Goal: Information Seeking & Learning: Find specific fact

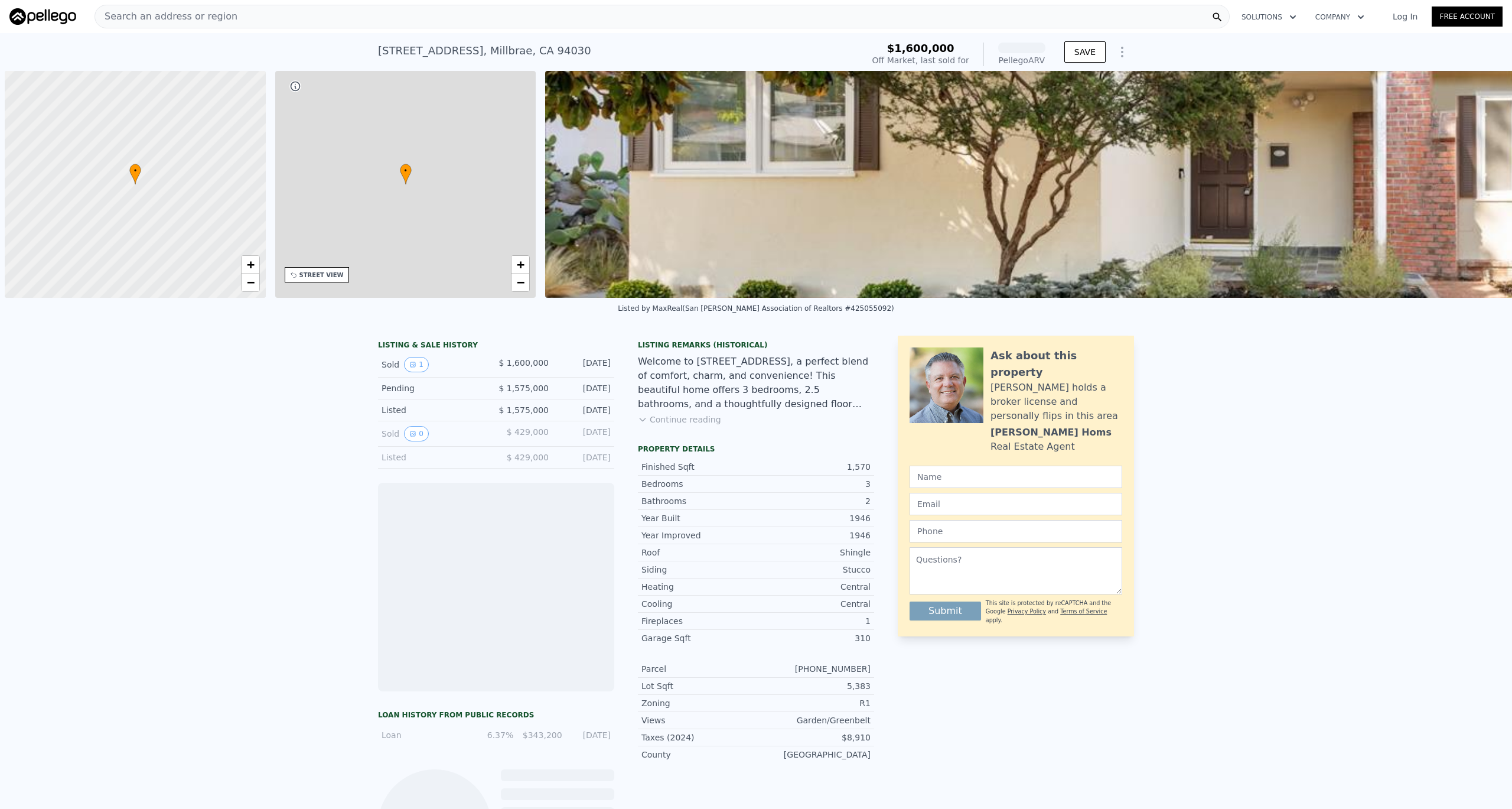
scroll to position [0, 5]
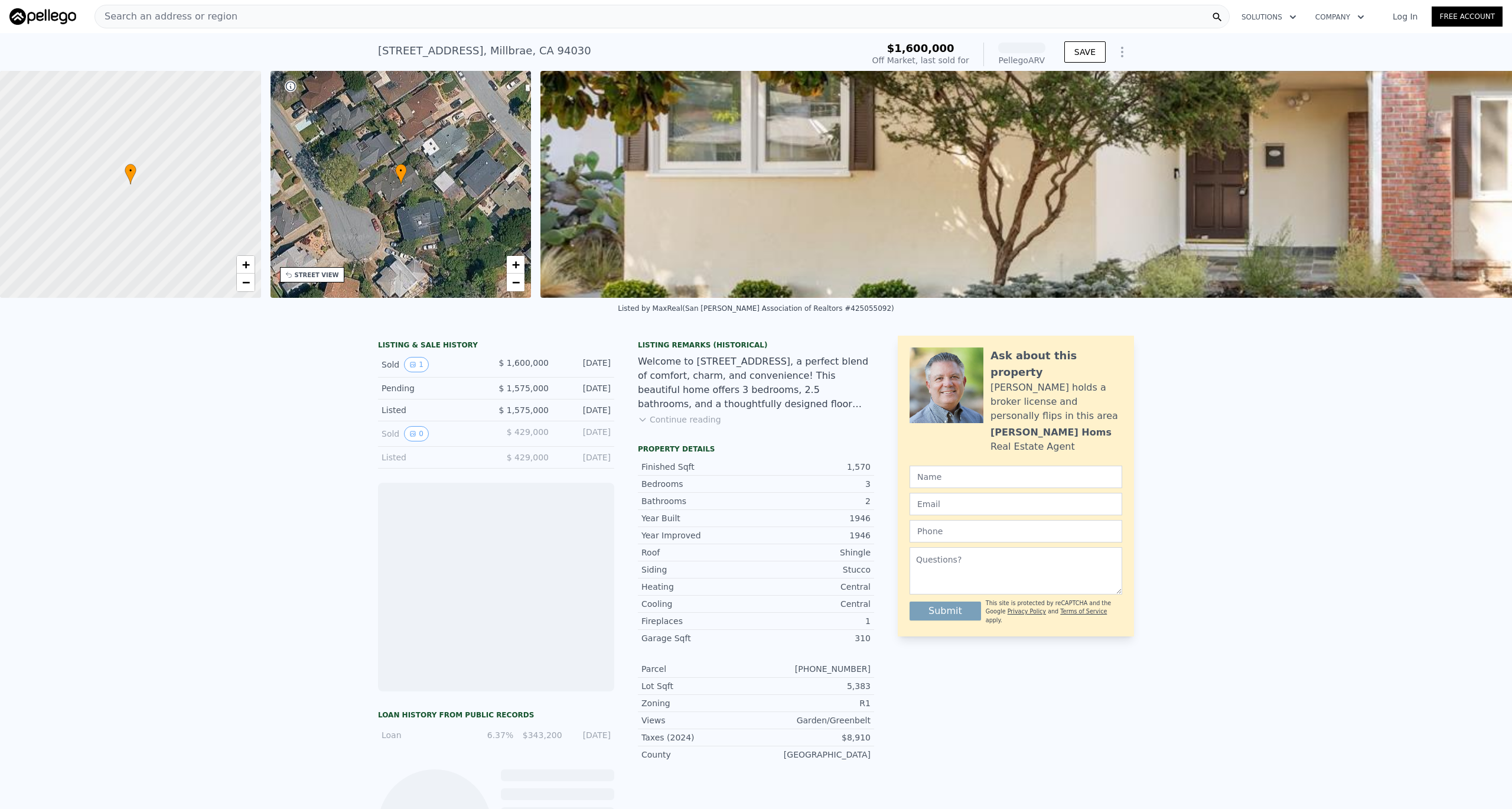
click at [677, 227] on img at bounding box center [1291, 183] width 1502 height 227
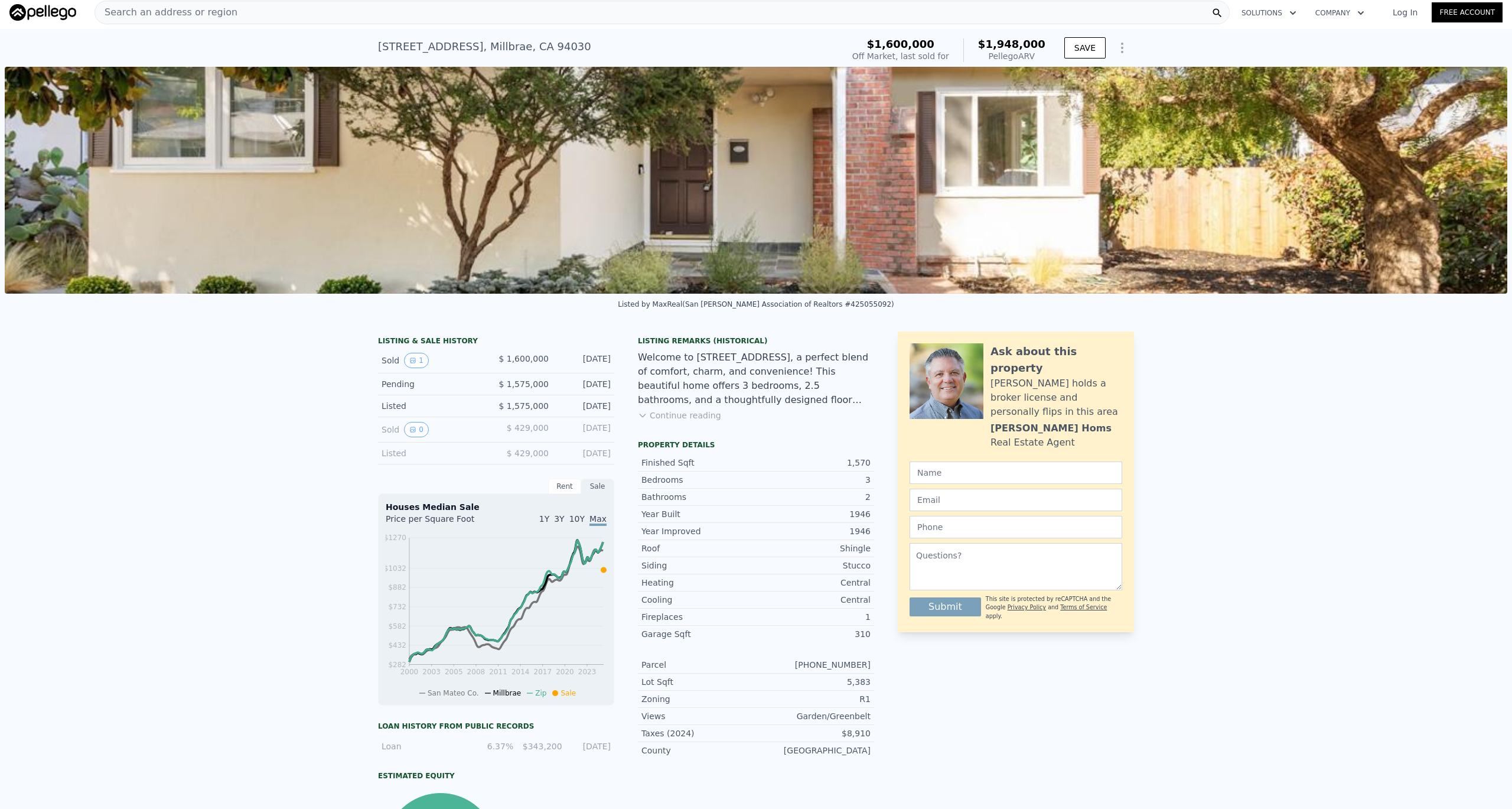
scroll to position [17, 0]
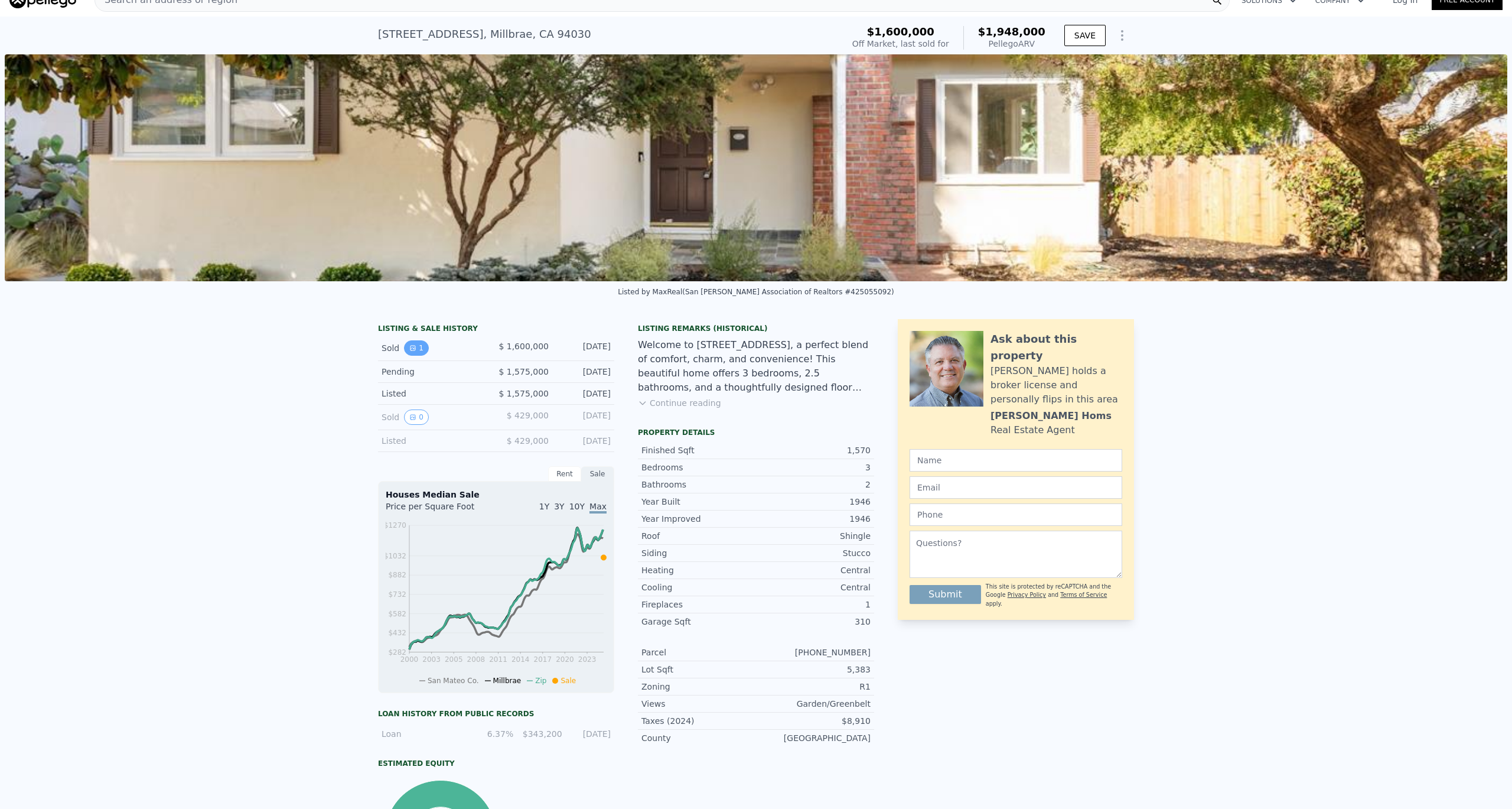
click at [417, 346] on button "1" at bounding box center [417, 348] width 24 height 15
click at [411, 31] on div "532 Vista Ct , Millbrae , CA 94030" at bounding box center [484, 35] width 213 height 17
copy div "532 Vista Ct , Millbrae , CA 94030 Sold Aug 2025 for $1.600m (~ARV $1.948m )"
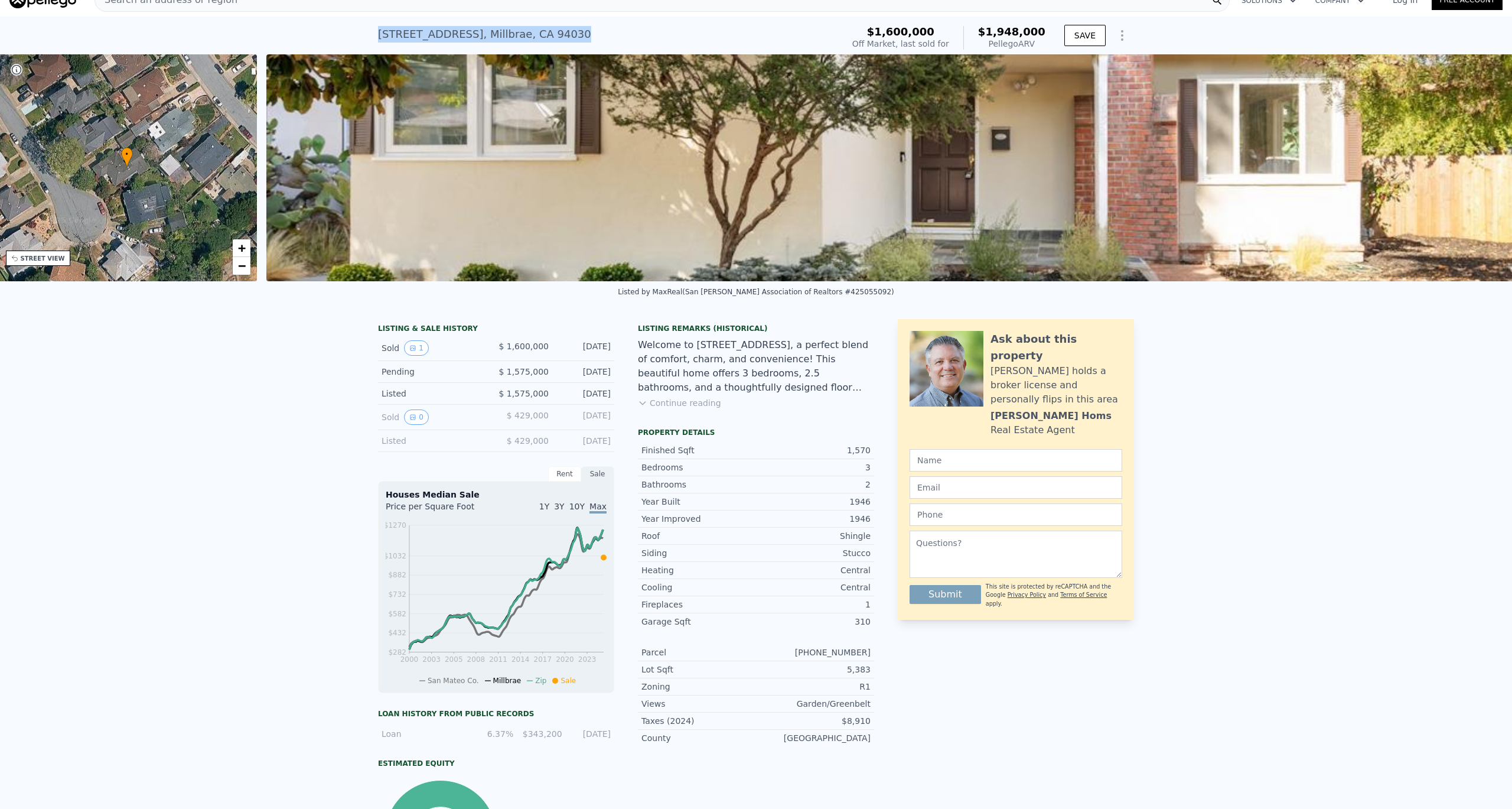
scroll to position [0, 276]
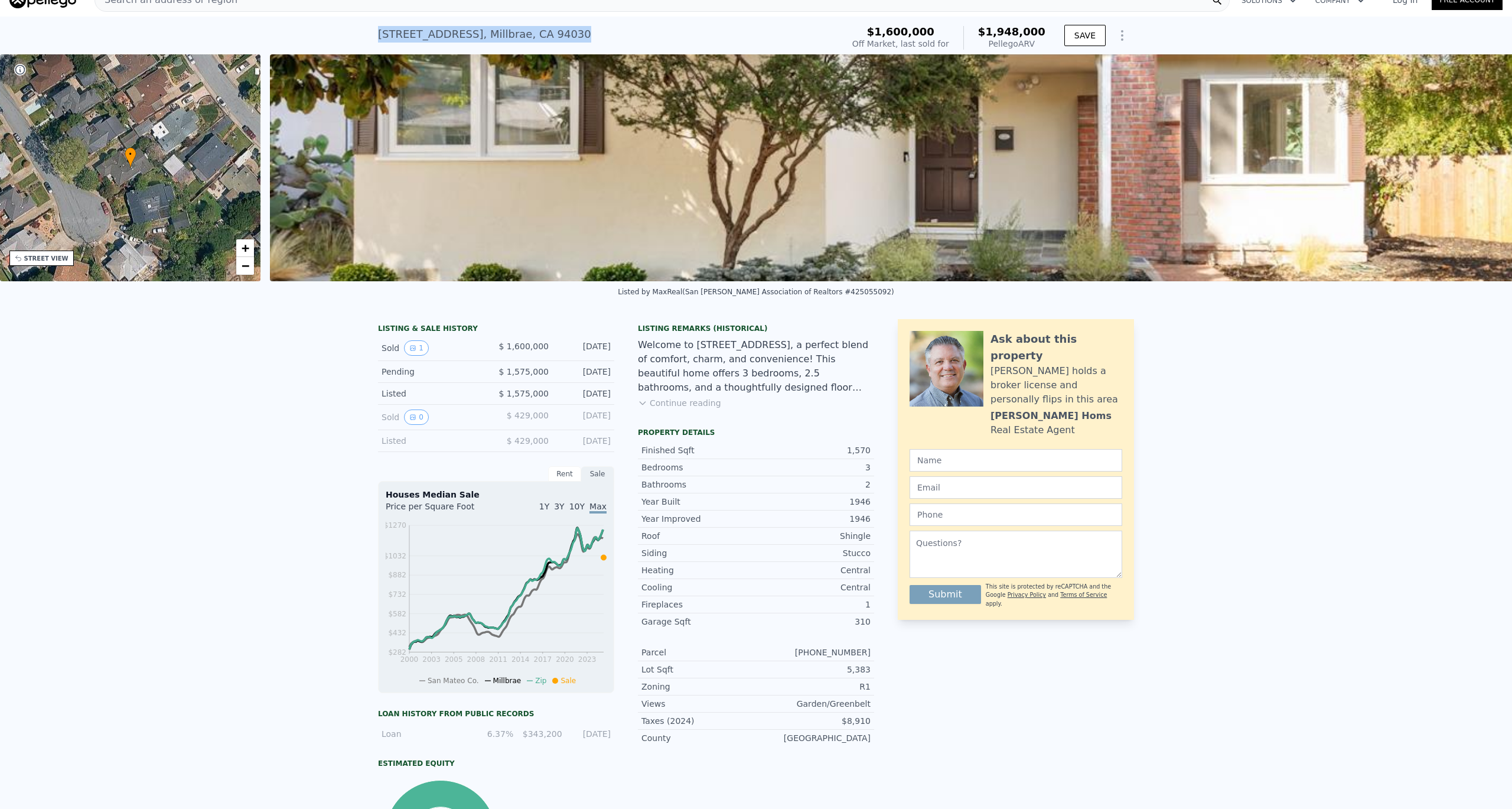
click at [756, 32] on div "532 Vista Ct , Millbrae , CA 94030 Sold Aug 2025 for $1.600m (~ARV $1.948m )" at bounding box center [607, 38] width 460 height 33
click at [710, 33] on div "532 Vista Ct , Millbrae , CA 94030 Sold Aug 2025 for $1.600m (~ARV $1.948m )" at bounding box center [607, 38] width 460 height 33
